Goal: Task Accomplishment & Management: Use online tool/utility

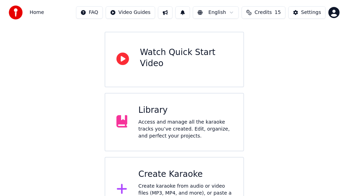
scroll to position [84, 0]
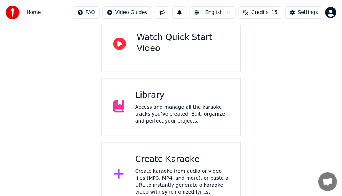
click at [180, 168] on div "Create karaoke from audio or video files (MP3, MP4, and more), or paste a URL t…" at bounding box center [182, 182] width 94 height 28
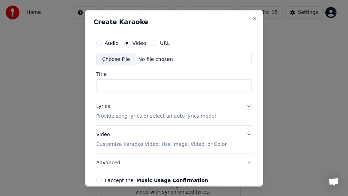
click at [125, 61] on div "Choose File" at bounding box center [116, 59] width 39 height 13
type input "**********"
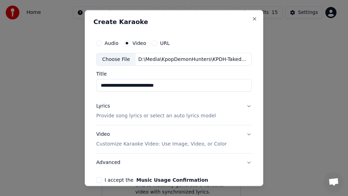
click at [244, 108] on button "Lyrics Provide song lyrics or select an auto lyrics model" at bounding box center [174, 111] width 156 height 28
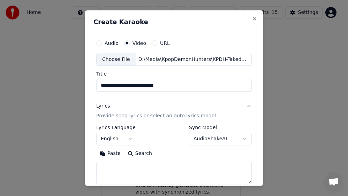
click at [141, 167] on textarea at bounding box center [174, 173] width 156 height 22
paste textarea "**********"
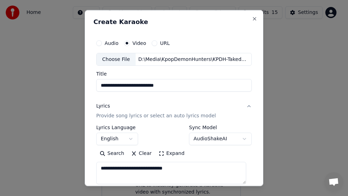
drag, startPoint x: 184, startPoint y: 171, endPoint x: 86, endPoint y: 170, distance: 98.1
click at [86, 170] on div "**********" at bounding box center [174, 98] width 179 height 177
paste textarea "**********"
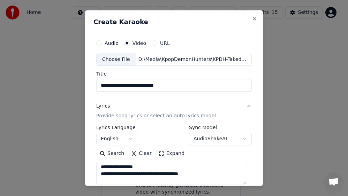
scroll to position [0, 0]
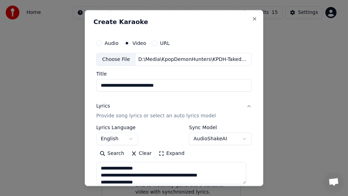
type textarea "**********"
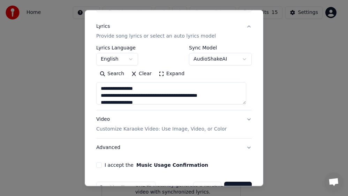
scroll to position [81, 0]
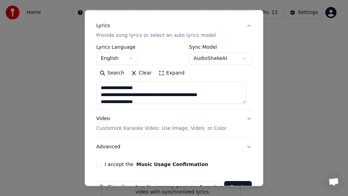
click at [98, 163] on button "I accept the Music Usage Confirmation" at bounding box center [99, 165] width 6 height 6
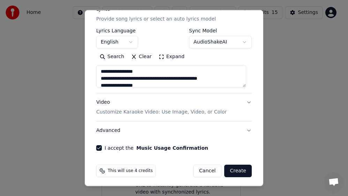
scroll to position [98, 0]
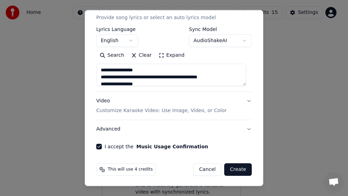
click at [232, 170] on button "Create" at bounding box center [238, 170] width 28 height 13
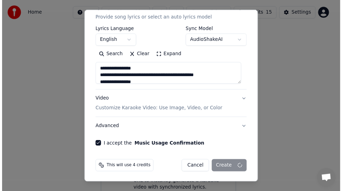
scroll to position [16, 0]
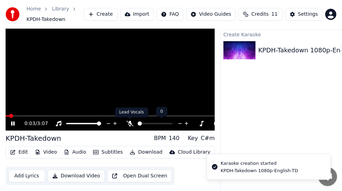
click at [132, 122] on icon at bounding box center [130, 124] width 7 height 6
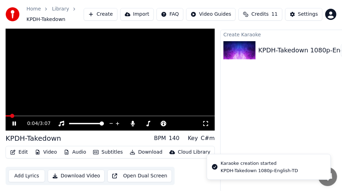
click at [45, 114] on video at bounding box center [110, 72] width 209 height 118
click at [49, 115] on span at bounding box center [110, 115] width 209 height 1
click at [72, 99] on video at bounding box center [110, 72] width 209 height 118
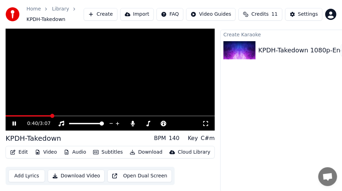
click at [110, 151] on button "Subtitles" at bounding box center [107, 152] width 35 height 10
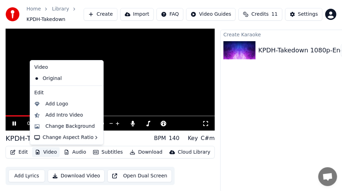
click at [22, 99] on video at bounding box center [110, 72] width 209 height 118
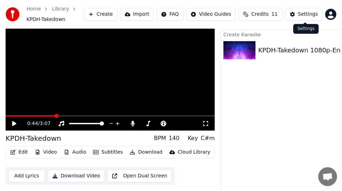
click at [304, 18] on button "Settings" at bounding box center [303, 14] width 37 height 13
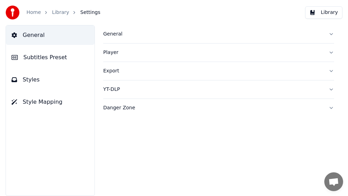
click at [55, 59] on span "Subtitles Preset" at bounding box center [45, 57] width 44 height 8
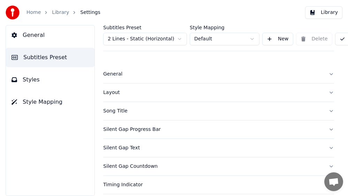
click at [40, 82] on button "Styles" at bounding box center [50, 80] width 89 height 20
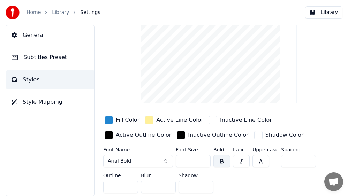
scroll to position [35, 0]
click at [110, 118] on div "button" at bounding box center [109, 120] width 8 height 8
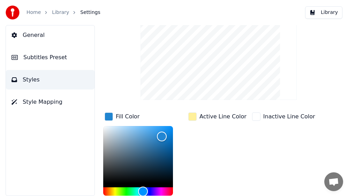
click at [171, 113] on div "Fill Color *******" at bounding box center [143, 164] width 81 height 106
click at [111, 87] on div "Style Youka Subtitles Preset 2 Lines - Static (Horizontal) New Delete Reset Sav…" at bounding box center [218, 138] width 231 height 296
click at [110, 118] on div "button" at bounding box center [109, 117] width 8 height 8
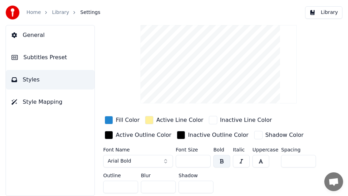
click at [117, 90] on div "Style Youka Subtitles Preset 2 Lines - Static (Horizontal) New Delete Reset Sav…" at bounding box center [218, 95] width 231 height 203
click at [41, 14] on div "Home" at bounding box center [38, 12] width 22 height 7
click at [35, 14] on link "Home" at bounding box center [34, 12] width 14 height 7
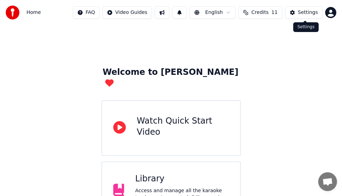
click at [306, 15] on div "Settings" at bounding box center [308, 12] width 20 height 7
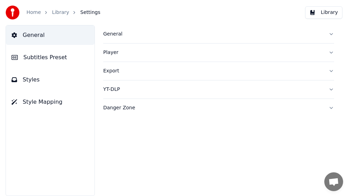
click at [43, 38] on button "General" at bounding box center [50, 35] width 89 height 20
click at [119, 34] on div "General" at bounding box center [213, 34] width 220 height 7
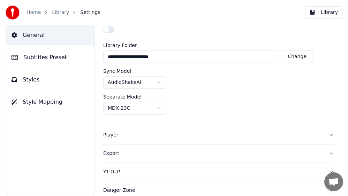
scroll to position [32, 0]
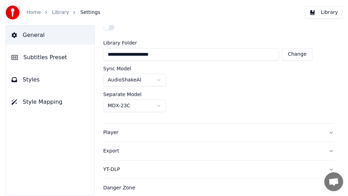
click at [113, 168] on div "YT-DLP" at bounding box center [213, 169] width 220 height 7
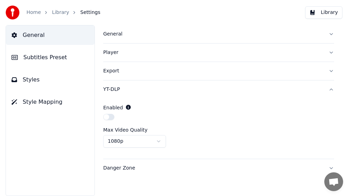
click at [125, 167] on div "Danger Zone" at bounding box center [213, 168] width 220 height 7
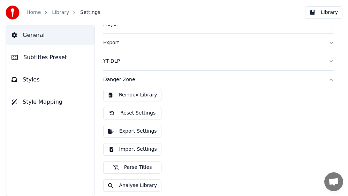
scroll to position [29, 0]
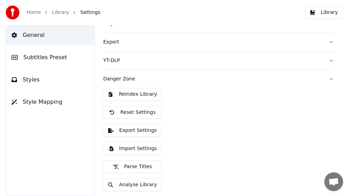
click at [139, 113] on button "Reset Settings" at bounding box center [132, 112] width 58 height 13
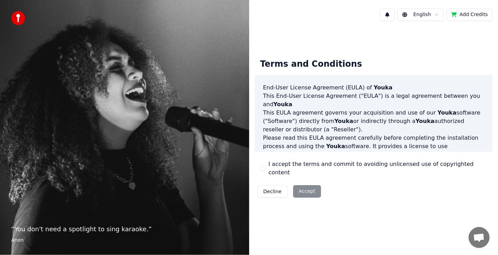
click at [265, 170] on button "I accept the terms and commit to avoiding unlicensed use of copyrighted content" at bounding box center [263, 168] width 6 height 6
click at [310, 185] on button "Accept" at bounding box center [307, 191] width 28 height 13
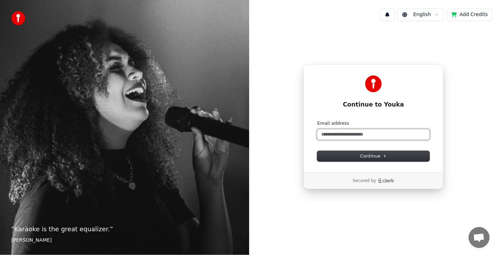
click at [368, 134] on input "Email address" at bounding box center [373, 134] width 112 height 10
paste input "**********"
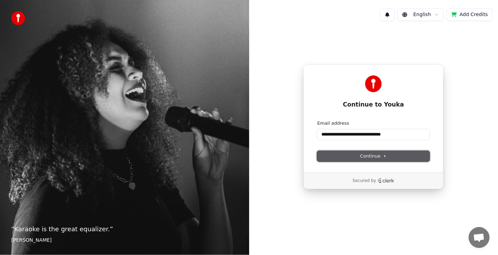
click at [367, 155] on span "Continue" at bounding box center [373, 156] width 27 height 6
type input "**********"
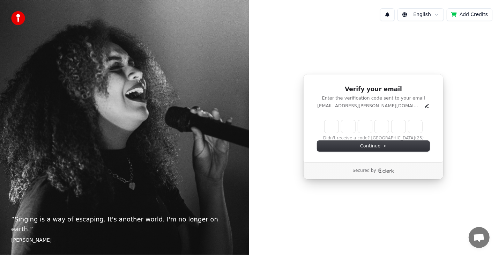
click at [336, 127] on input "Enter verification code" at bounding box center [374, 126] width 98 height 13
type input "******"
